Goal: Information Seeking & Learning: Check status

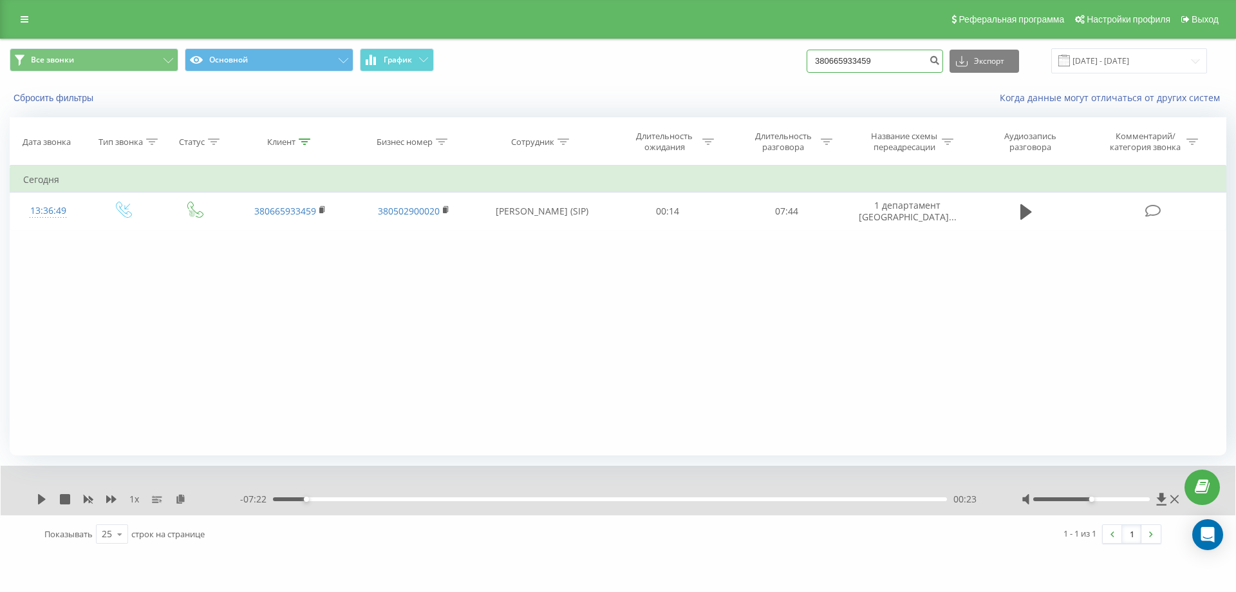
drag, startPoint x: 896, startPoint y: 55, endPoint x: 625, endPoint y: 48, distance: 271.8
click at [625, 48] on div "Все звонки Основной График 380665933459 Экспорт .csv .xls .xlsx [DATE] - [DATE]" at bounding box center [618, 60] width 1235 height 43
paste input "322480311"
type input "380322480311"
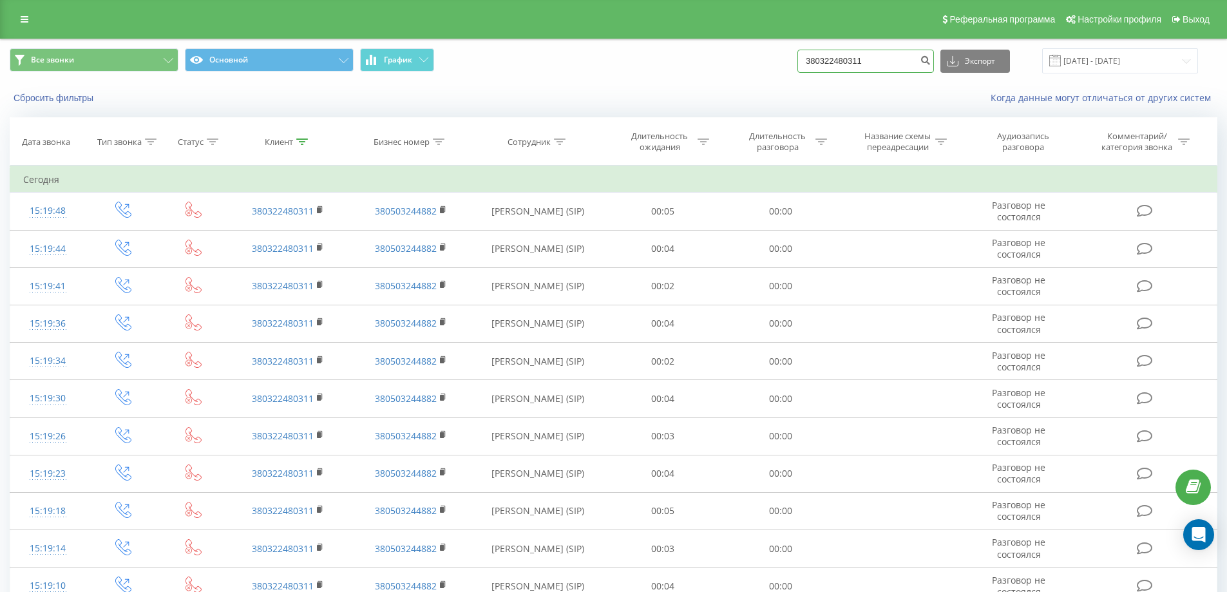
drag, startPoint x: 911, startPoint y: 59, endPoint x: 708, endPoint y: 52, distance: 203.6
click at [704, 53] on div "Все звонки Основной График 380322480311 Экспорт .csv .xls .xlsx 20.05.2025 - 20…" at bounding box center [613, 60] width 1207 height 25
drag, startPoint x: 892, startPoint y: 60, endPoint x: 606, endPoint y: 52, distance: 286.6
click at [606, 52] on div "Все звонки Основной График 380322480311 Экспорт .csv .xls .xlsx 20.05.2025 - 20…" at bounding box center [613, 60] width 1207 height 25
click at [878, 57] on input at bounding box center [865, 61] width 137 height 23
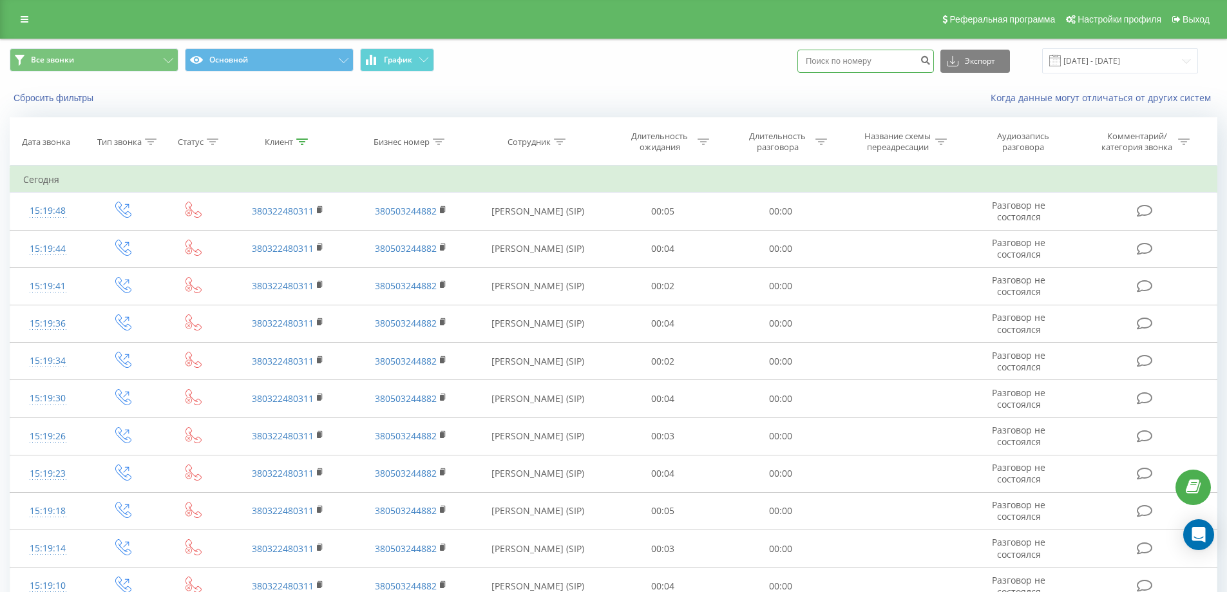
paste input "380958132219"
type input "380958132219"
